Goal: Navigation & Orientation: Understand site structure

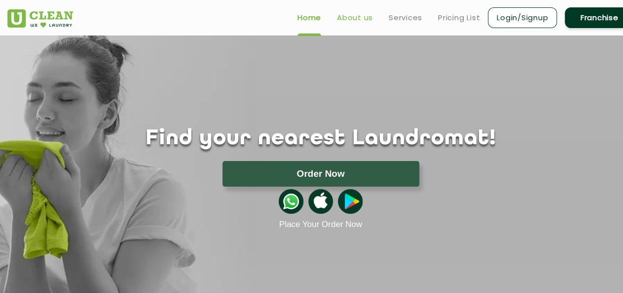
click at [359, 16] on link "About us" at bounding box center [355, 18] width 36 height 12
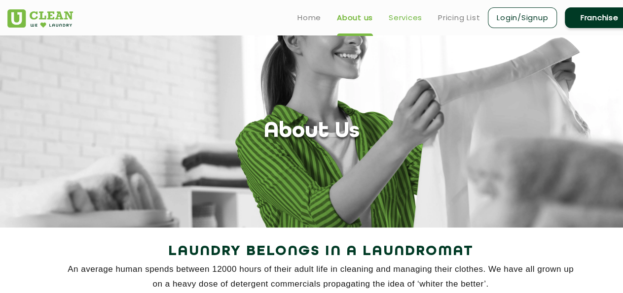
click at [399, 18] on link "Services" at bounding box center [406, 18] width 34 height 12
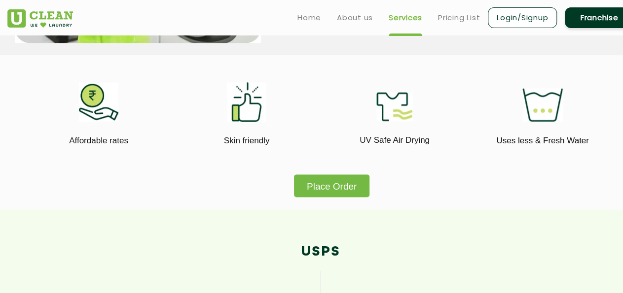
scroll to position [513, 0]
